Goal: Find specific page/section: Find specific page/section

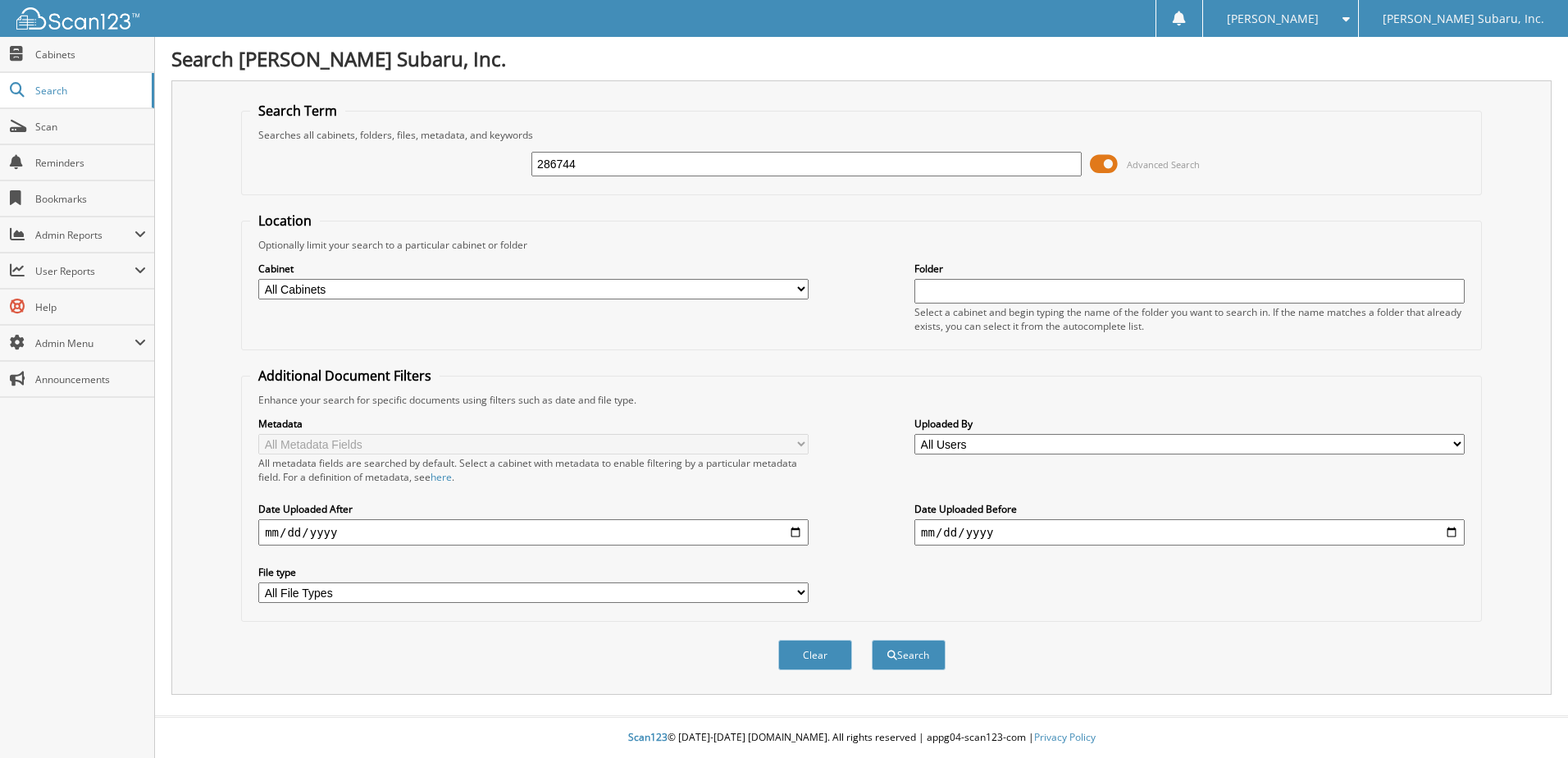
type input "286744"
click at [871, 640] on button "Search" at bounding box center [908, 655] width 74 height 30
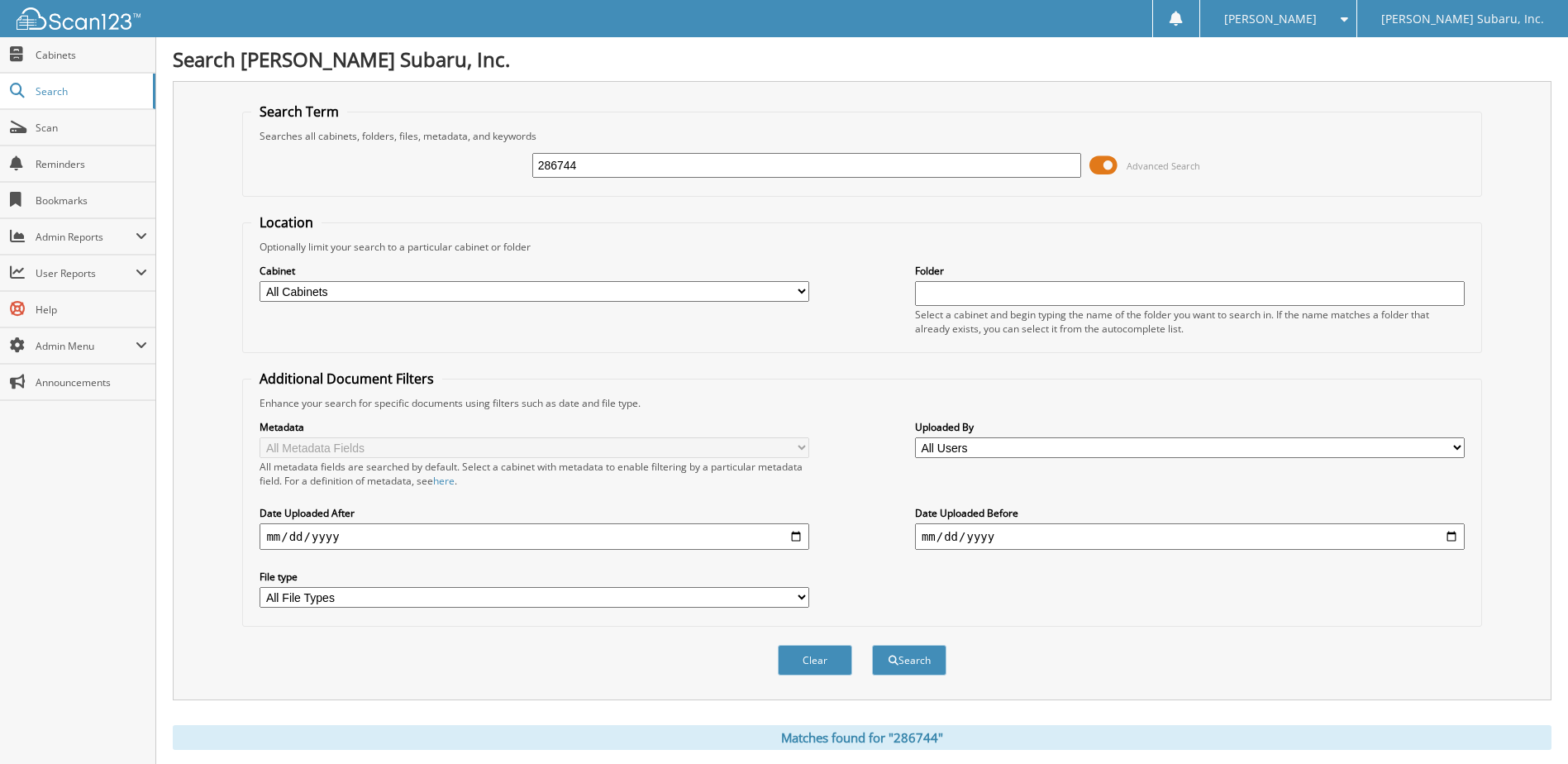
click at [1106, 174] on span at bounding box center [1103, 165] width 28 height 24
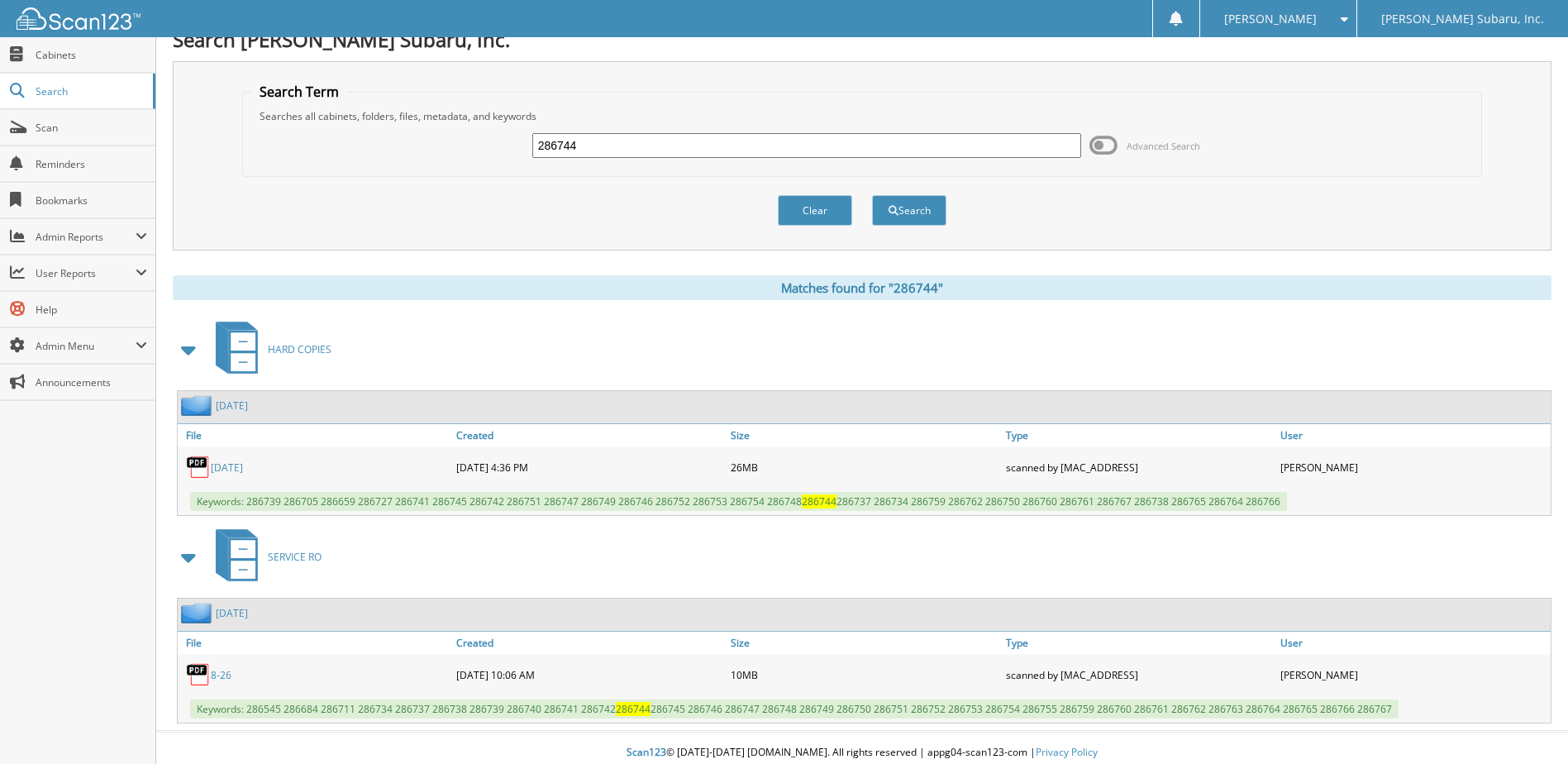
scroll to position [29, 0]
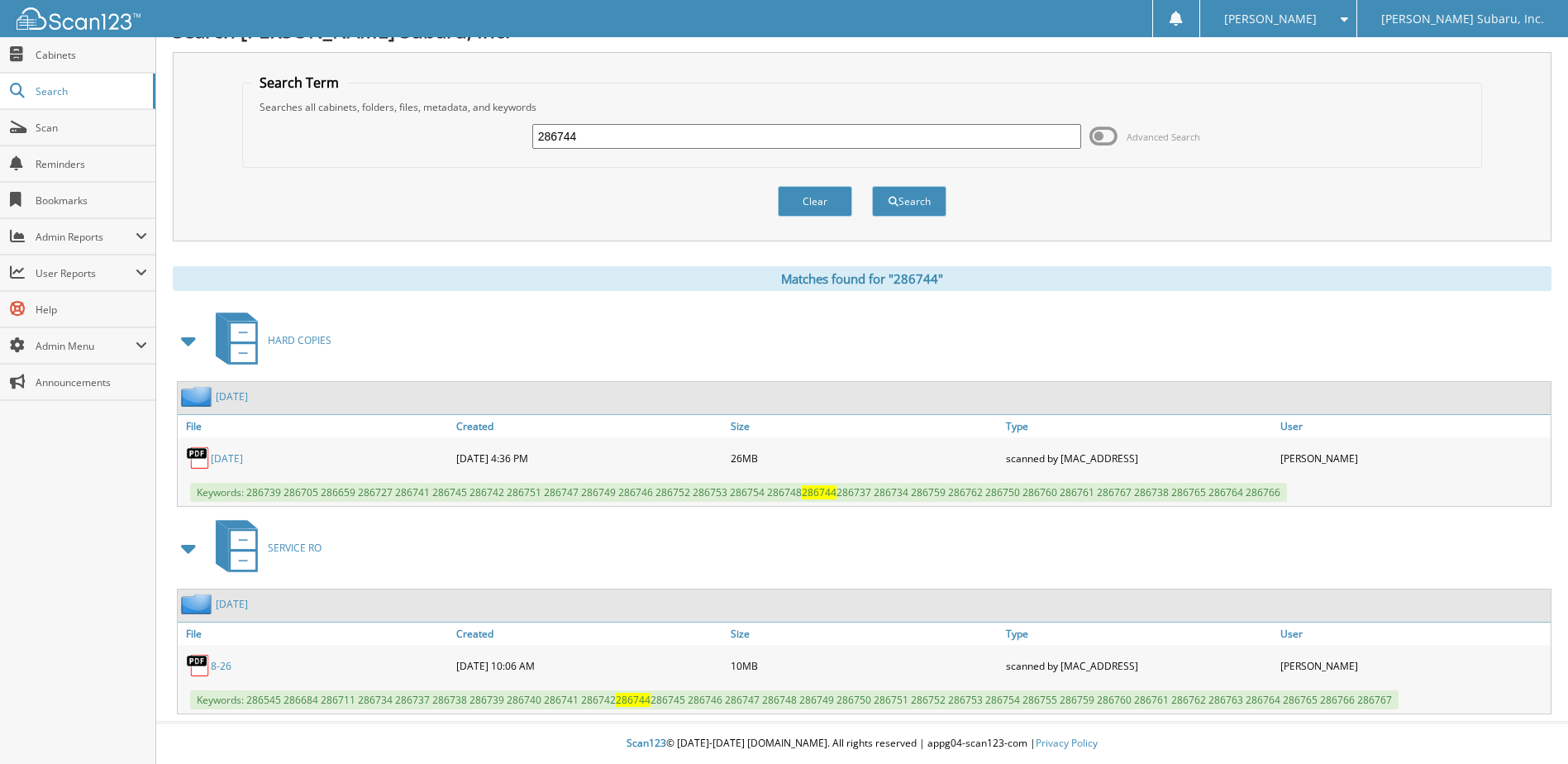
click at [227, 457] on link "[DATE]" at bounding box center [227, 458] width 32 height 14
